Goal: Find specific page/section: Find specific page/section

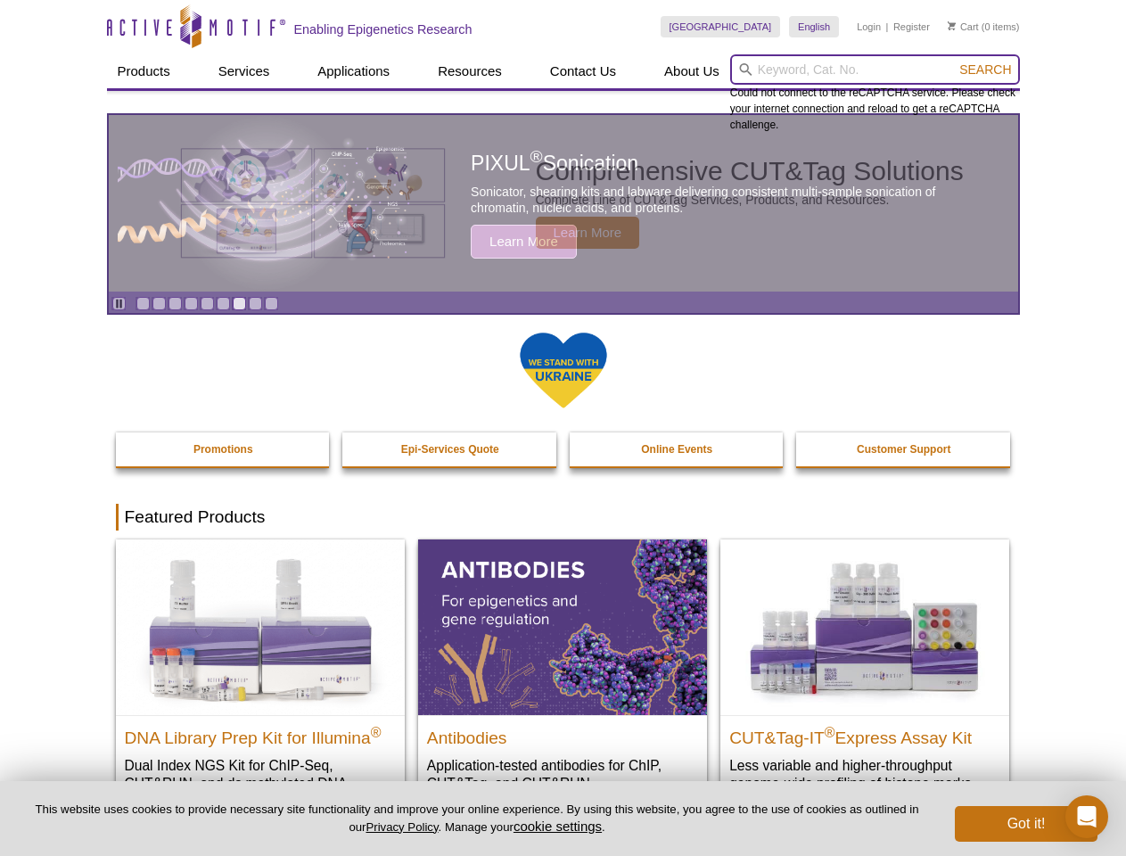
click at [875, 70] on input "search" at bounding box center [875, 69] width 290 height 30
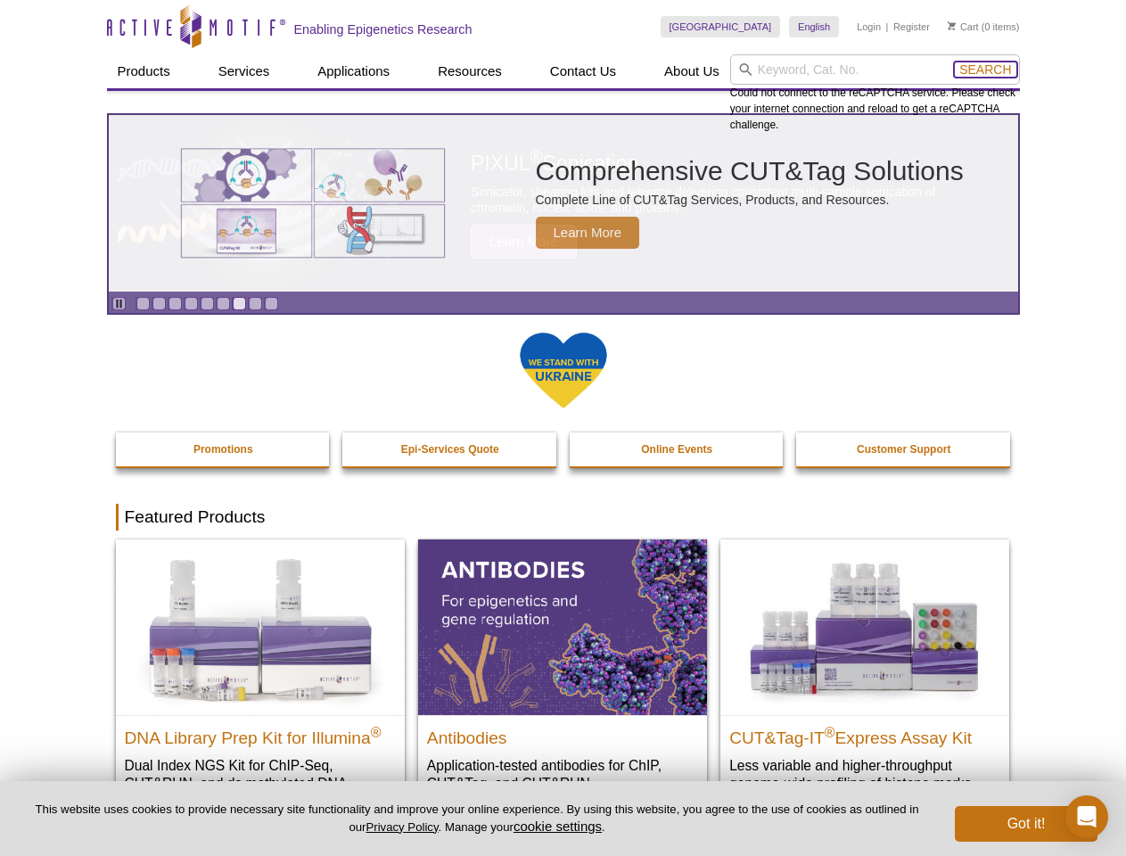
click at [985, 70] on span "Search" at bounding box center [986, 69] width 52 height 14
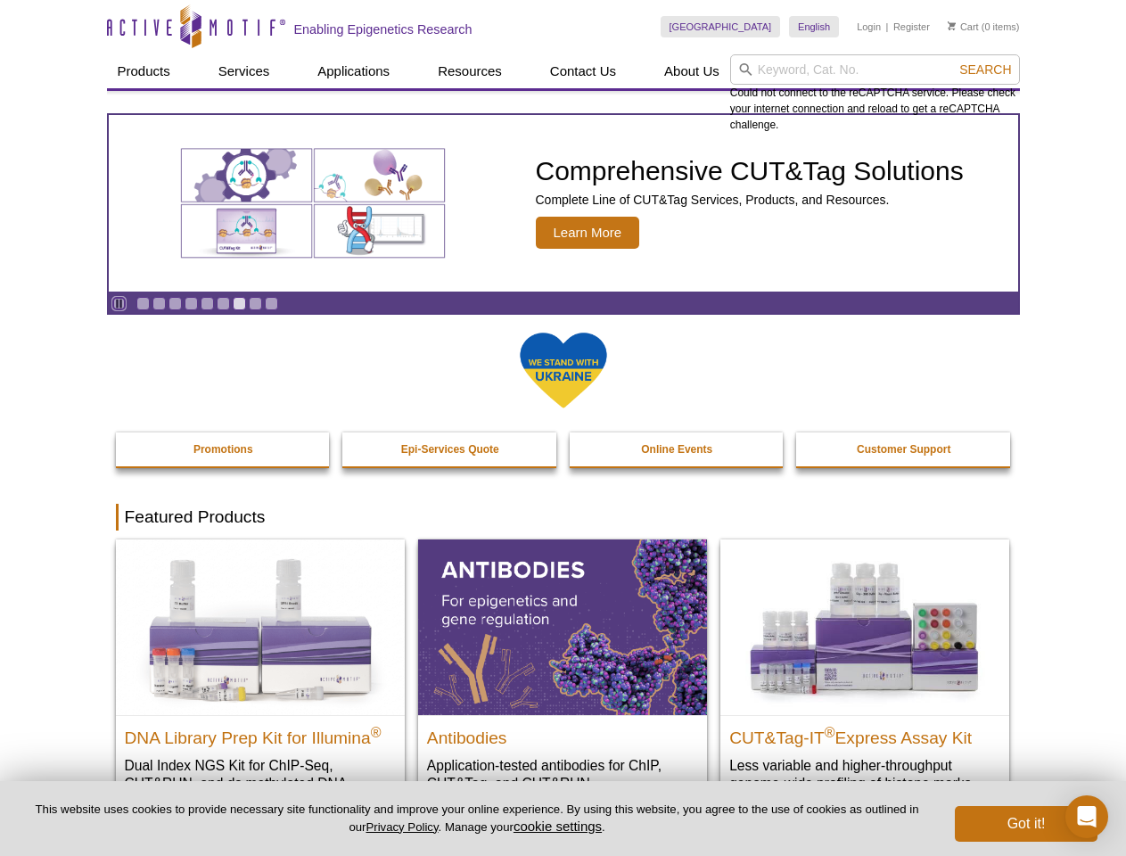
click at [119, 303] on icon "Pause" at bounding box center [119, 304] width 12 height 12
click at [143, 303] on link "Go to slide 1" at bounding box center [142, 303] width 13 height 13
click at [159, 303] on link "Go to slide 2" at bounding box center [158, 303] width 13 height 13
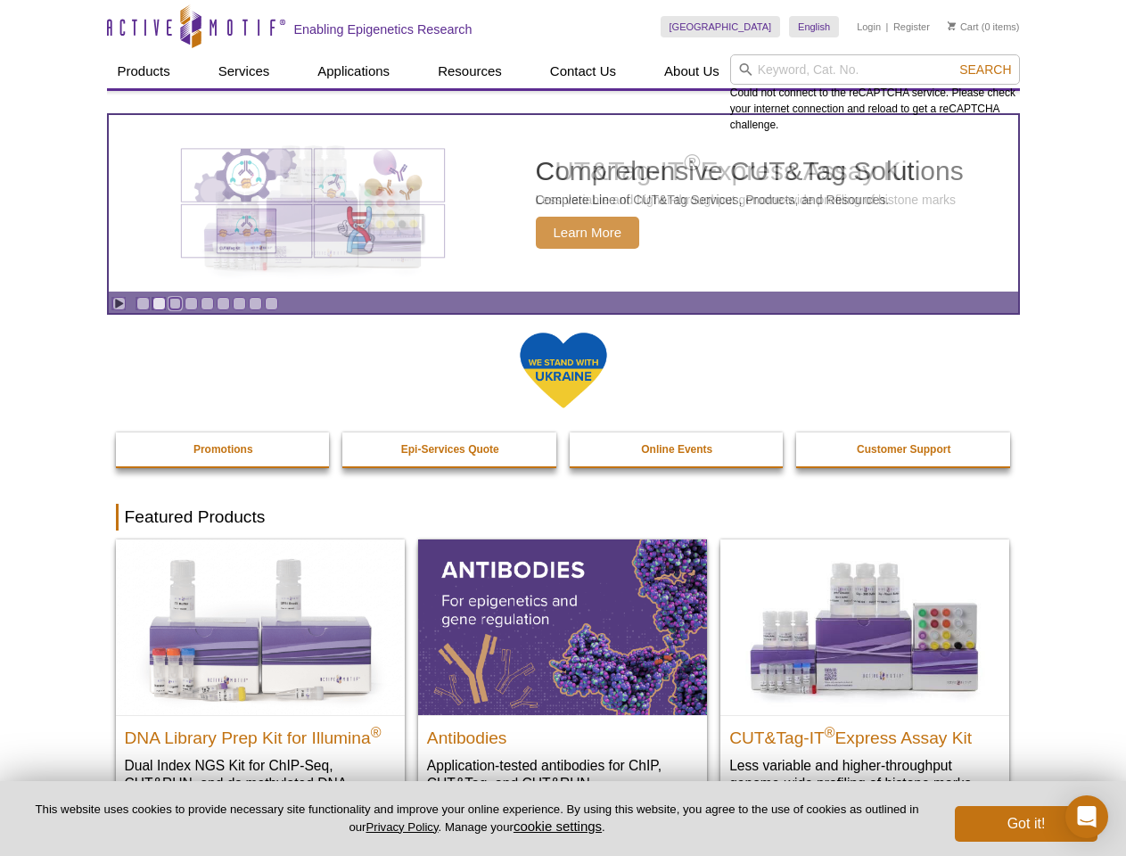
click at [175, 303] on link "Go to slide 3" at bounding box center [175, 303] width 13 height 13
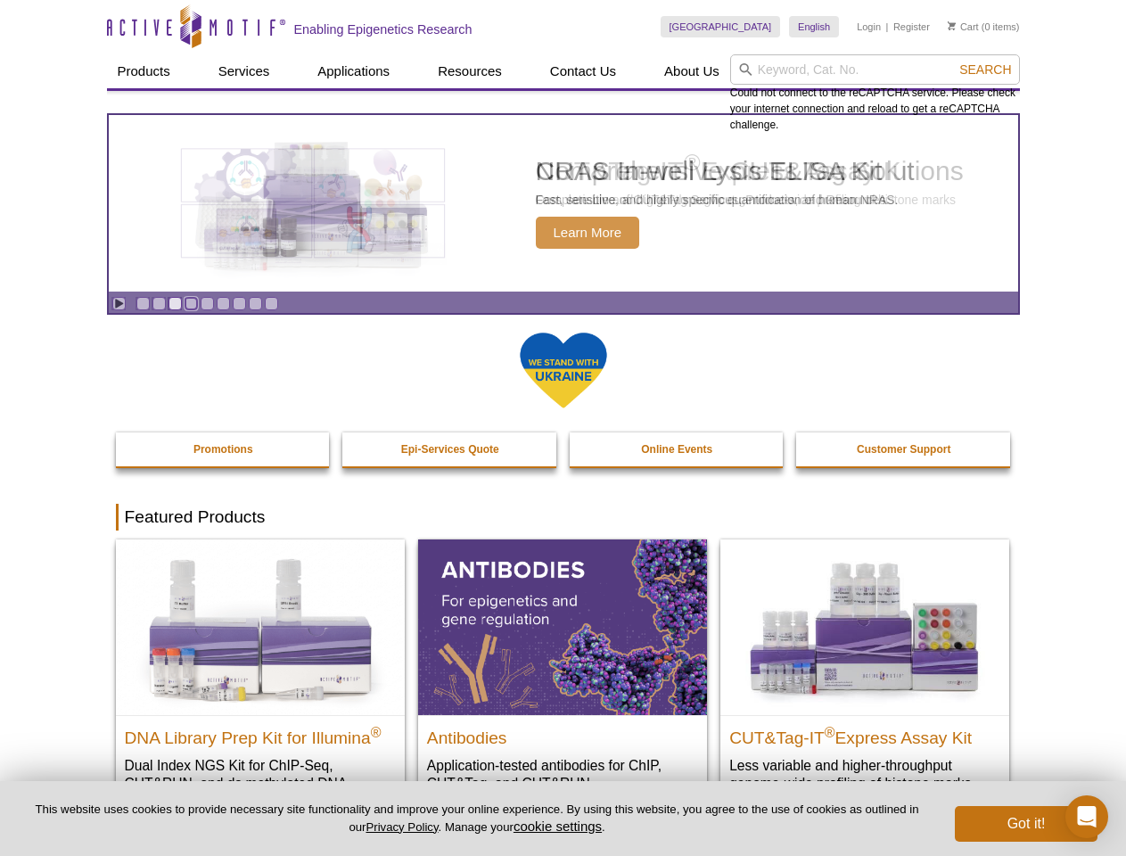
click at [191, 303] on link "Go to slide 4" at bounding box center [191, 303] width 13 height 13
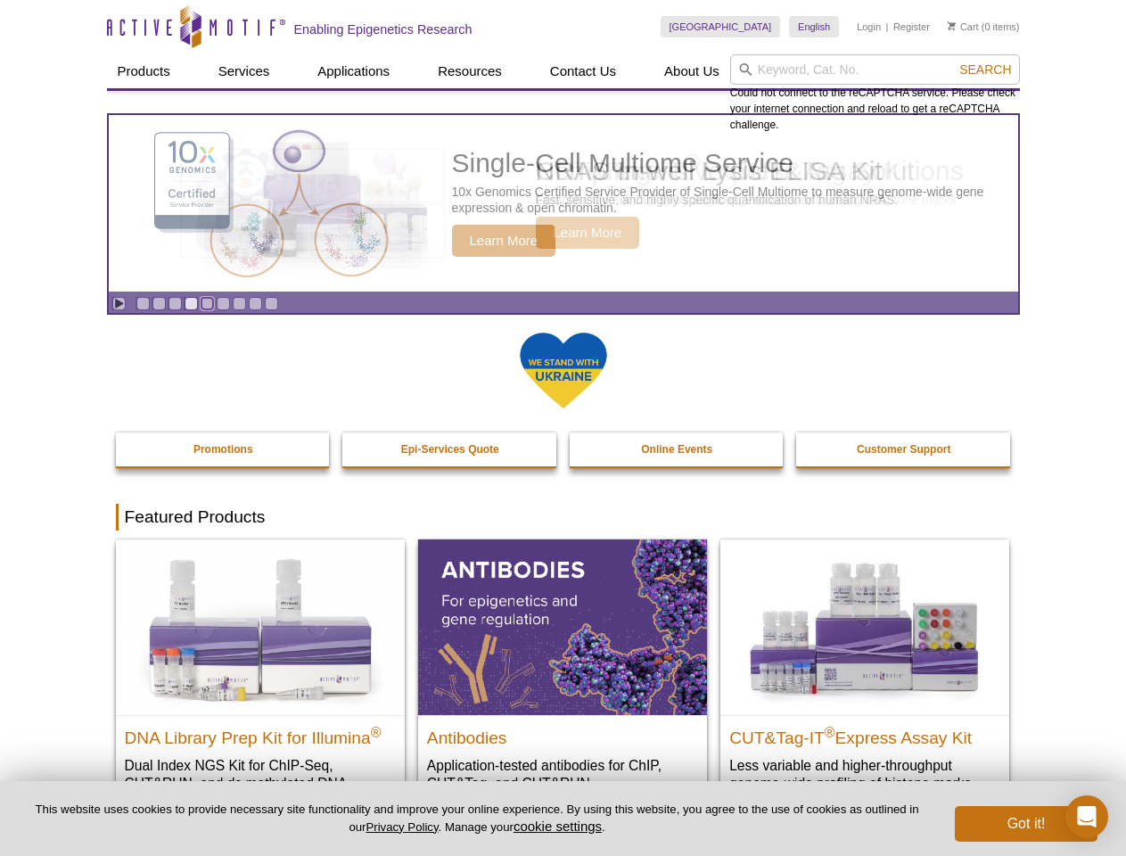
click at [207, 303] on link "Go to slide 5" at bounding box center [207, 303] width 13 height 13
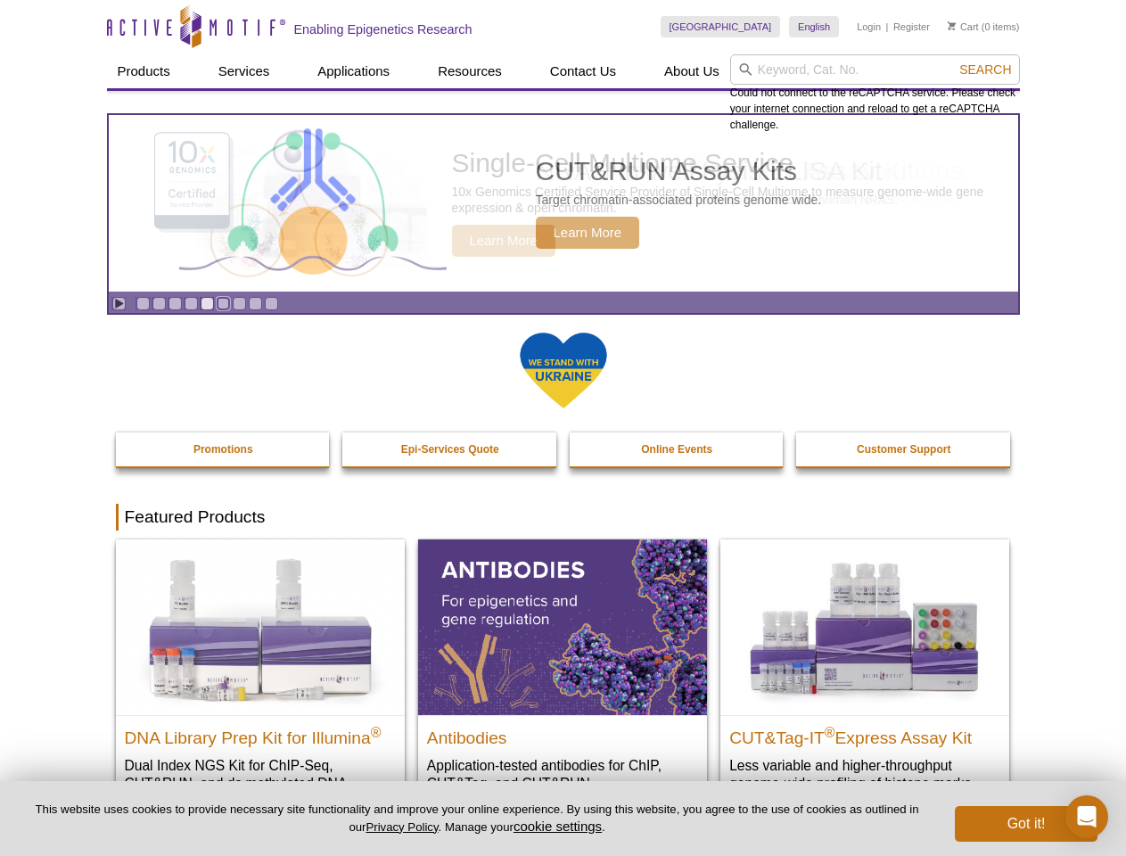
click at [223, 303] on link "Go to slide 6" at bounding box center [223, 303] width 13 height 13
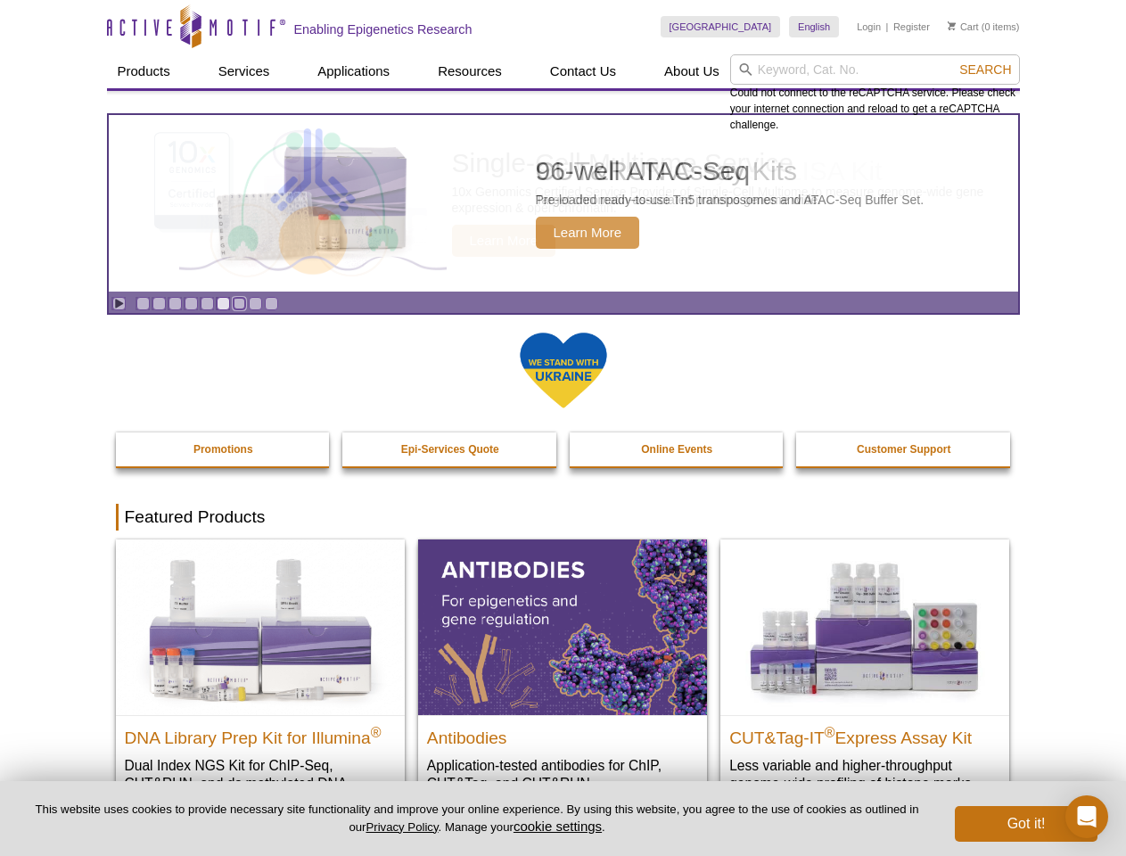
click at [239, 303] on link "Go to slide 7" at bounding box center [239, 303] width 13 height 13
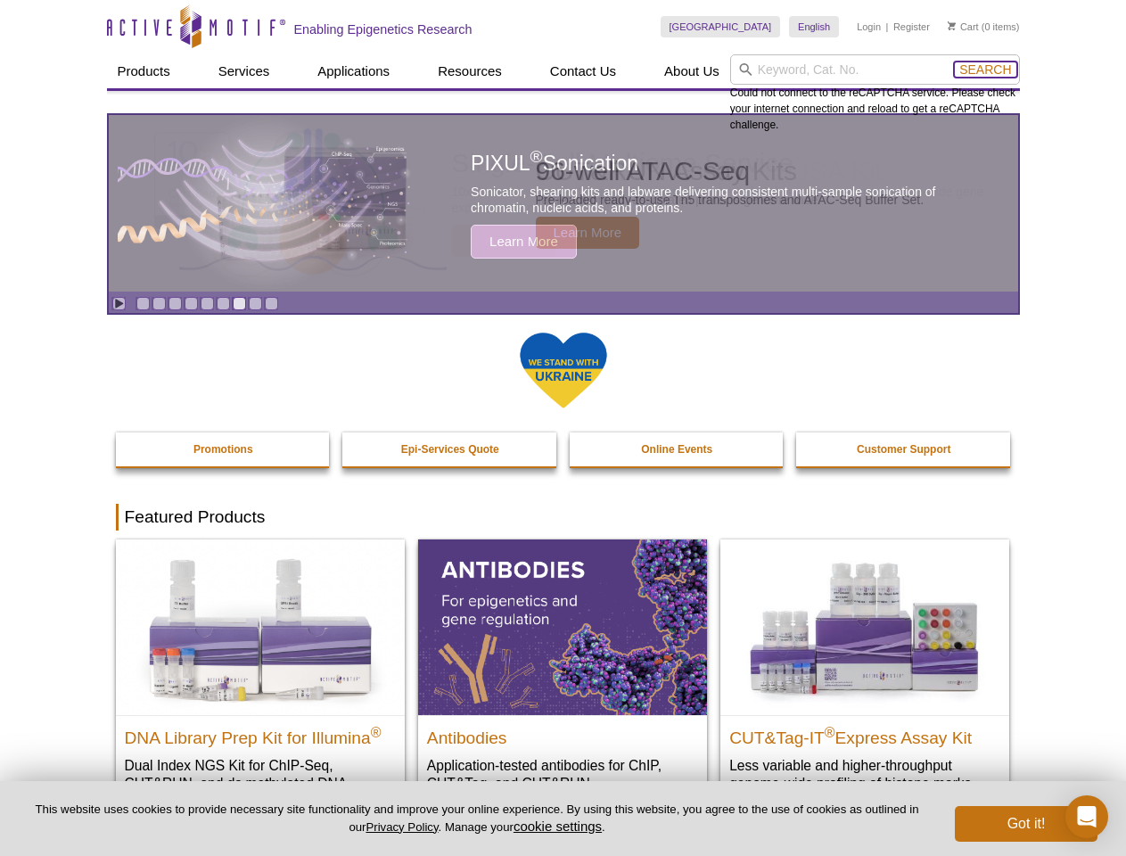
click at [985, 70] on span "Search" at bounding box center [986, 69] width 52 height 14
